Goal: Check status

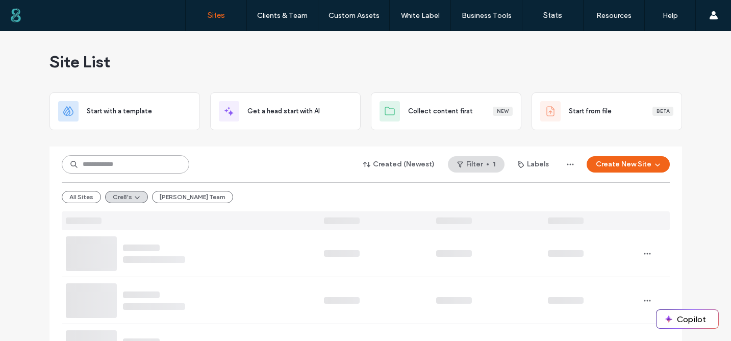
click at [115, 158] on input at bounding box center [126, 164] width 128 height 18
paste input "********"
type input "********"
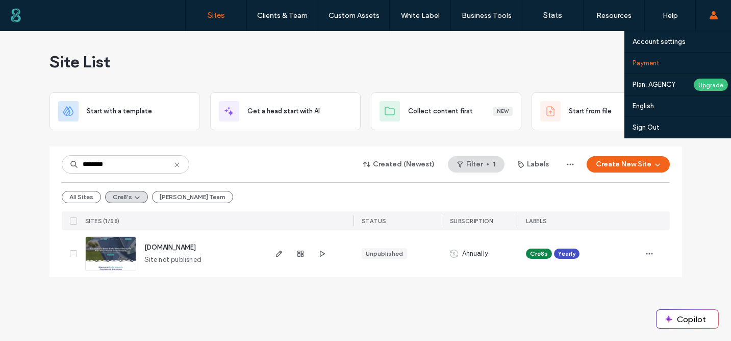
click at [670, 67] on link "Payment" at bounding box center [682, 63] width 98 height 21
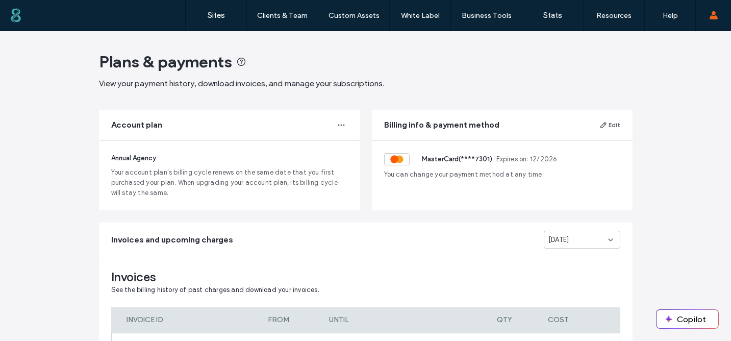
click at [568, 235] on span "[DATE]" at bounding box center [558, 240] width 21 height 10
click at [566, 169] on span "[DATE]" at bounding box center [555, 168] width 21 height 10
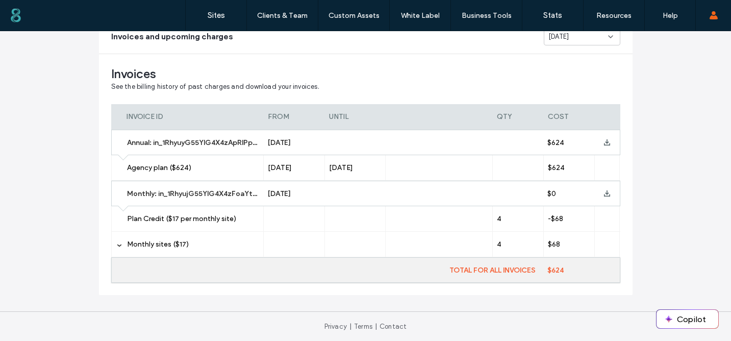
scroll to position [204, 0]
click at [259, 235] on div "Monthly sites ($17)" at bounding box center [187, 243] width 153 height 25
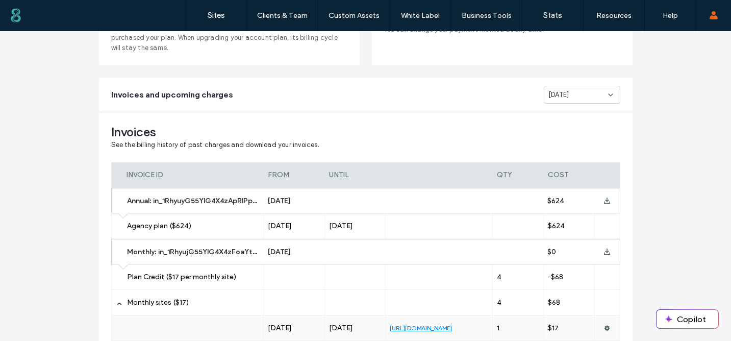
scroll to position [200, 0]
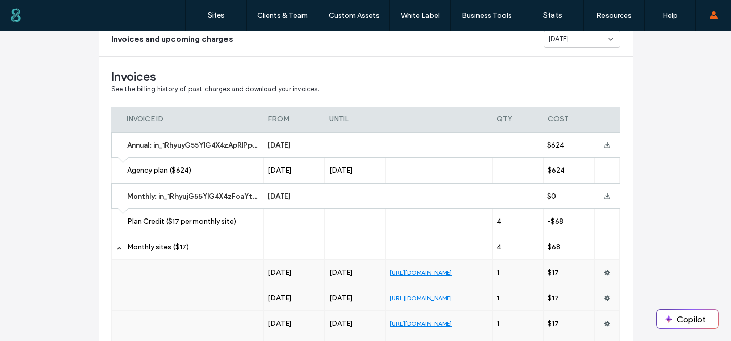
click at [562, 41] on span "[DATE]" at bounding box center [558, 39] width 21 height 10
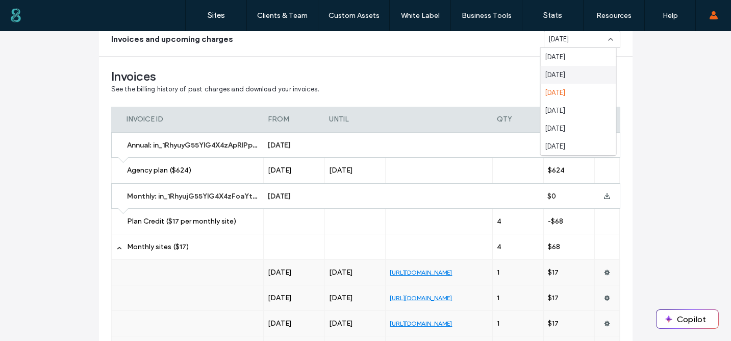
click at [559, 69] on div "[DATE]" at bounding box center [578, 75] width 75 height 18
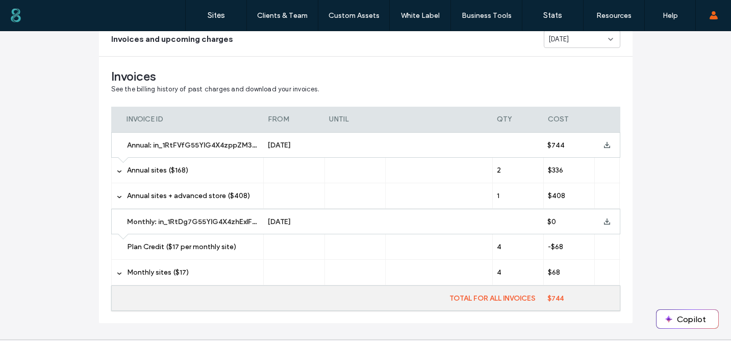
click at [246, 169] on label "Annual sites ($168)" at bounding box center [193, 171] width 132 height 26
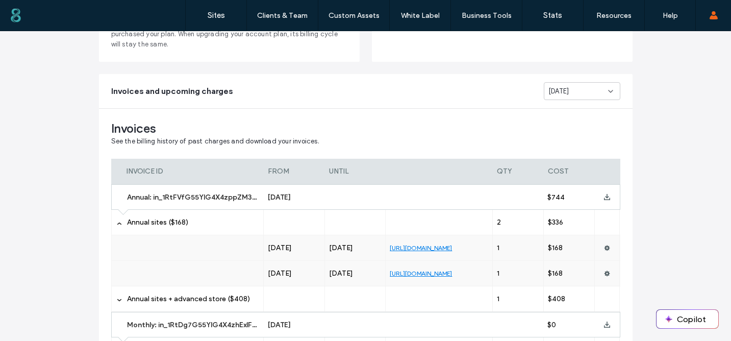
scroll to position [150, 0]
